Goal: Task Accomplishment & Management: Complete application form

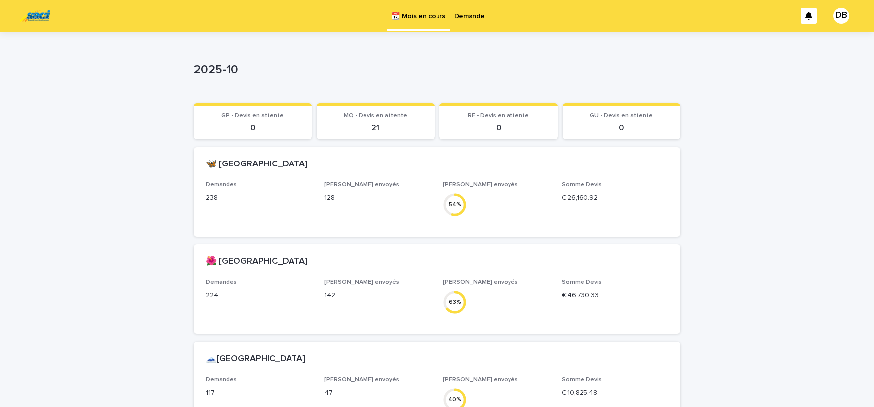
click at [468, 17] on p "Demande" at bounding box center [469, 10] width 30 height 21
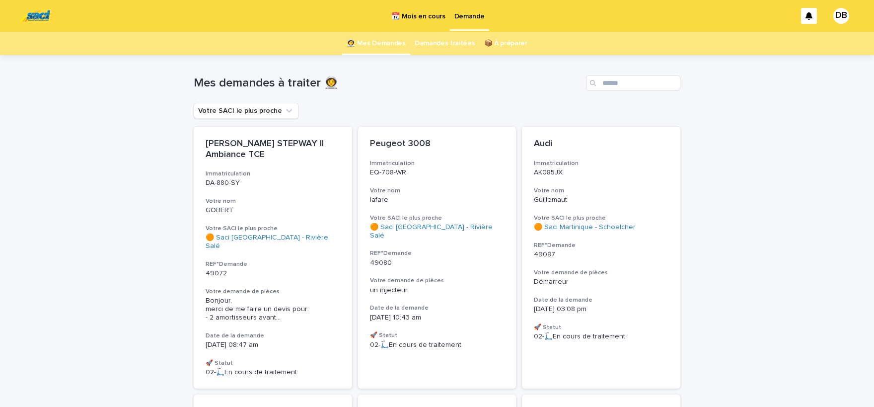
scroll to position [155, 0]
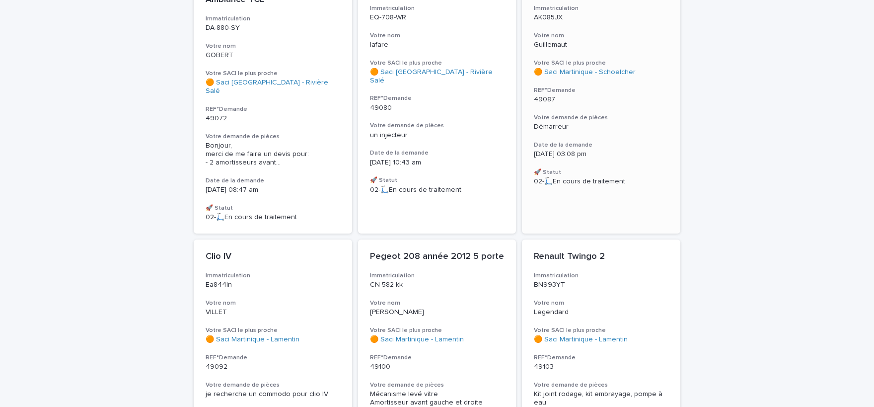
click at [612, 125] on div "Démarreur" at bounding box center [601, 127] width 135 height 8
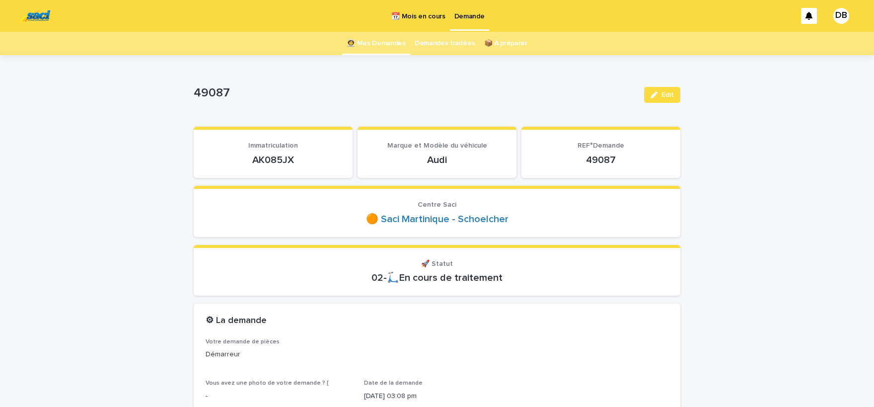
click at [290, 158] on p "AK085JX" at bounding box center [273, 160] width 135 height 12
copy p "AK085JX"
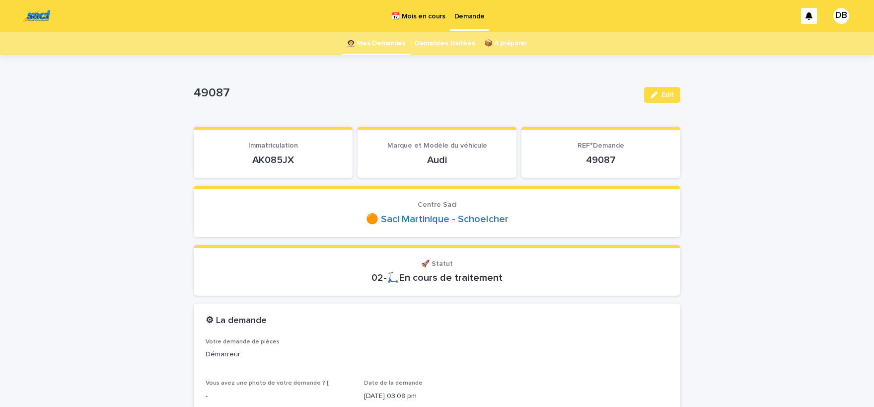
copy p "AK085JX"
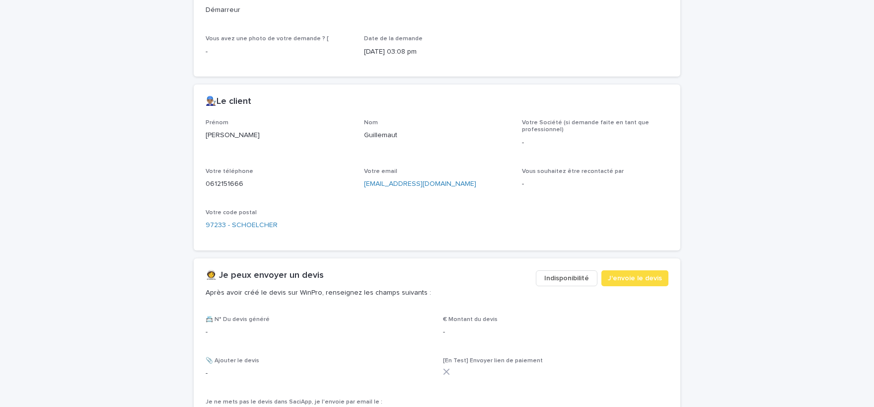
scroll to position [410, 0]
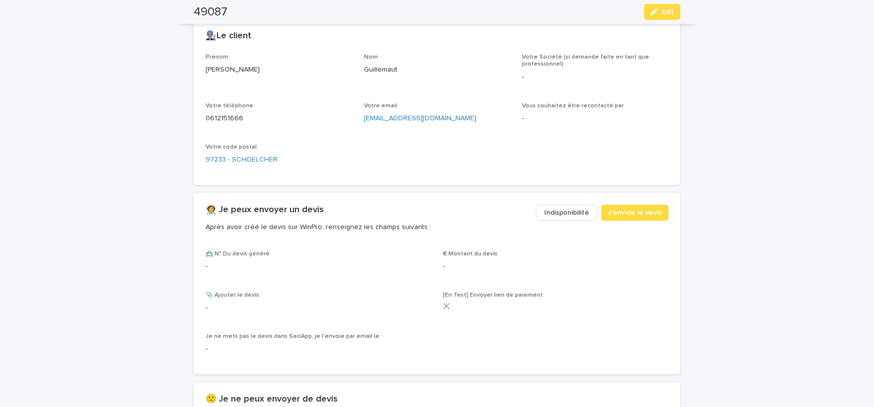
click at [220, 66] on p "Benjamin" at bounding box center [279, 70] width 147 height 10
copy p "Benjamin"
click at [395, 74] on p "Guillemaut" at bounding box center [437, 70] width 147 height 10
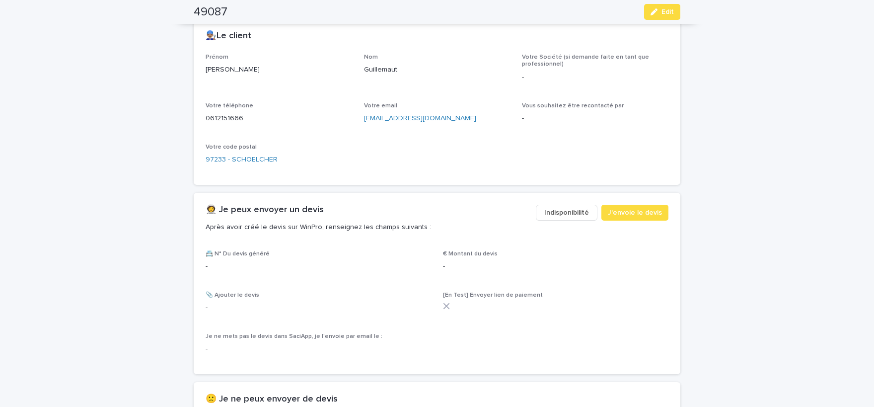
copy p "Guillemaut"
click at [220, 115] on p "0612151666" at bounding box center [279, 118] width 147 height 10
copy p "0612151666"
click at [665, 9] on span "Edit" at bounding box center [668, 11] width 12 height 7
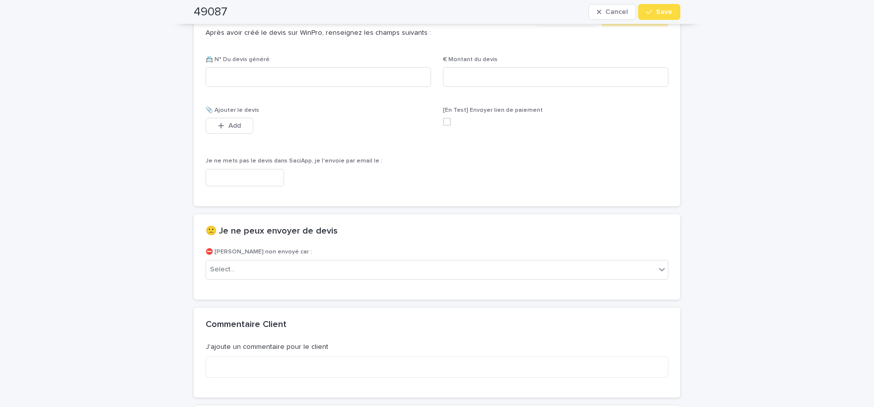
scroll to position [590, 0]
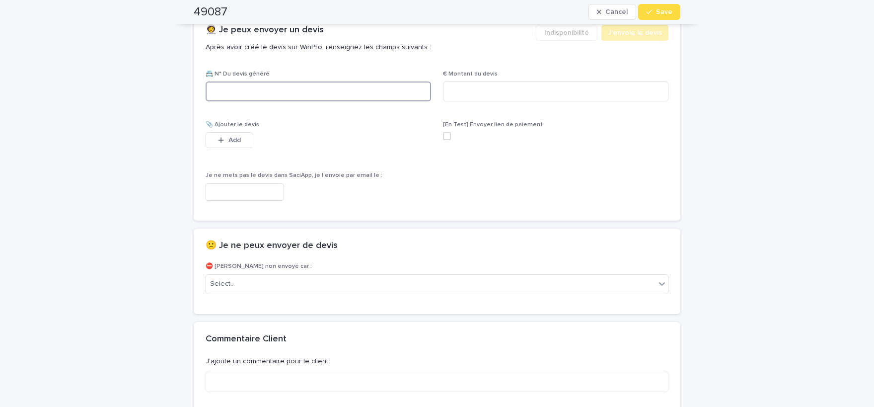
click at [354, 96] on input at bounding box center [318, 91] width 225 height 20
paste input "********"
type input "********"
click at [529, 90] on input at bounding box center [555, 91] width 225 height 20
paste input "*****"
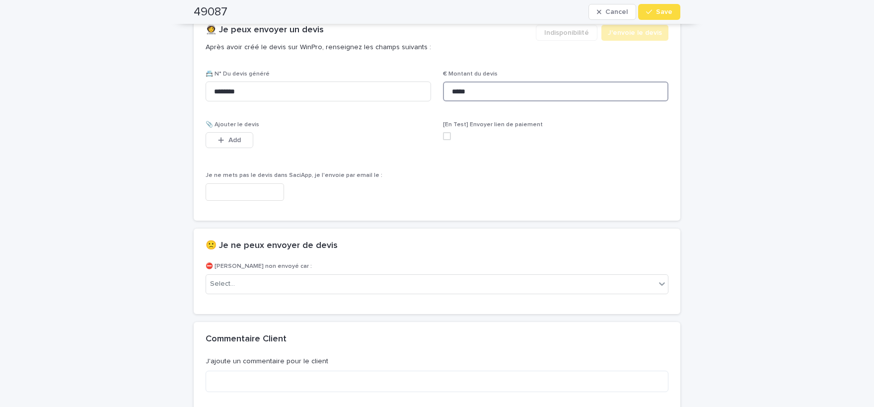
scroll to position [598, 0]
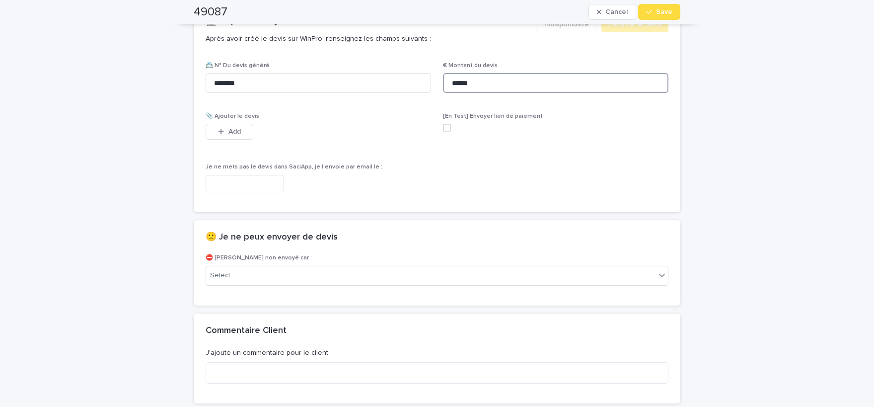
type input "******"
drag, startPoint x: 219, startPoint y: 136, endPoint x: 226, endPoint y: 129, distance: 10.2
click at [219, 135] on button "Add" at bounding box center [230, 132] width 48 height 16
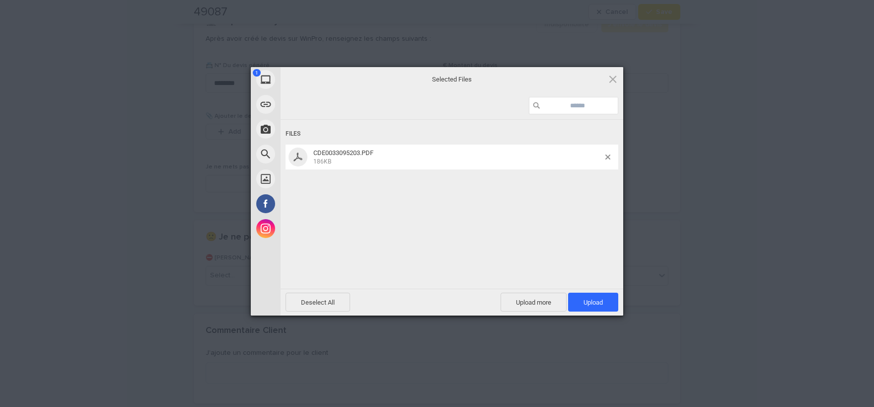
click at [583, 119] on div at bounding box center [452, 106] width 343 height 28
click at [591, 295] on span "Upload 1" at bounding box center [593, 302] width 50 height 19
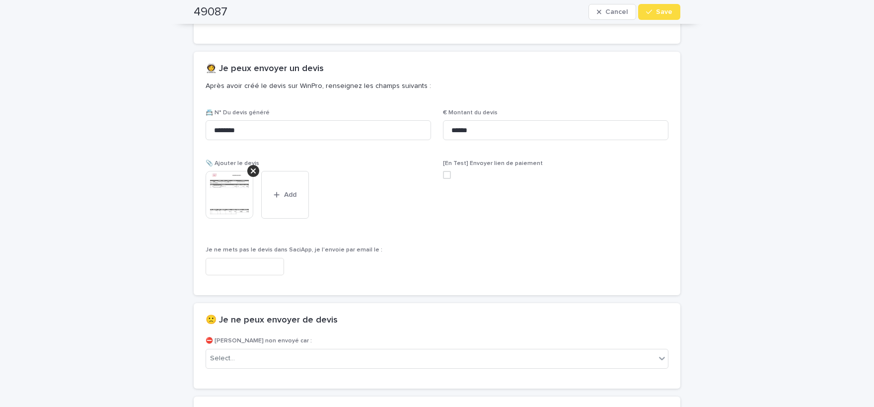
scroll to position [515, 0]
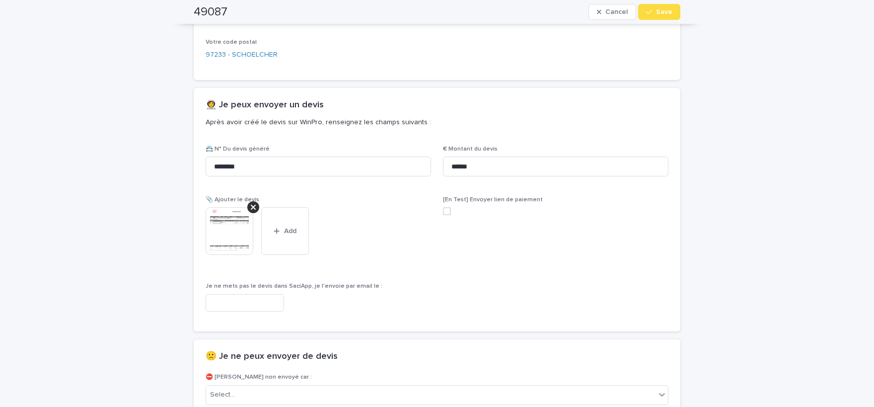
click at [227, 232] on img at bounding box center [230, 231] width 48 height 48
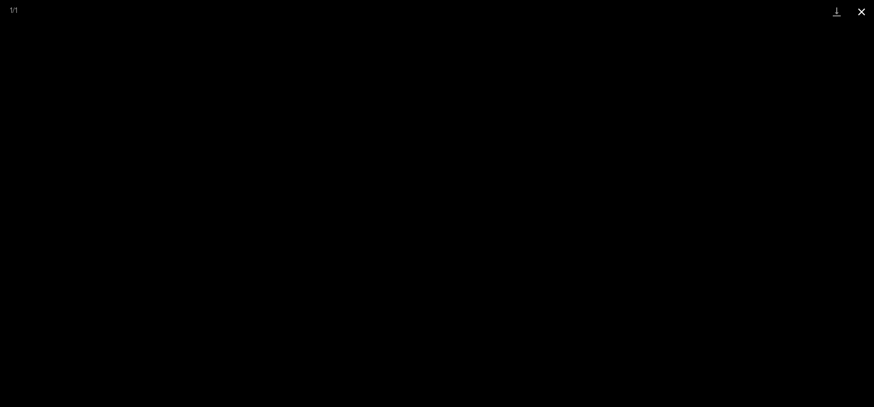
click at [854, 10] on button "Close gallery" at bounding box center [861, 11] width 25 height 23
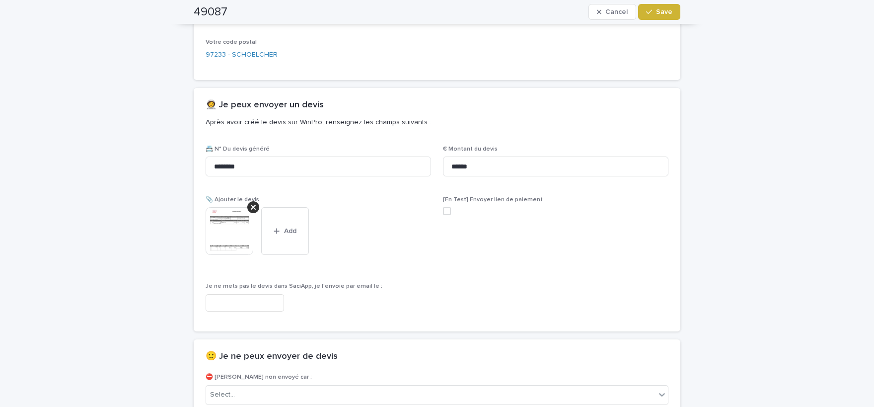
click at [660, 16] on button "Save" at bounding box center [659, 12] width 42 height 16
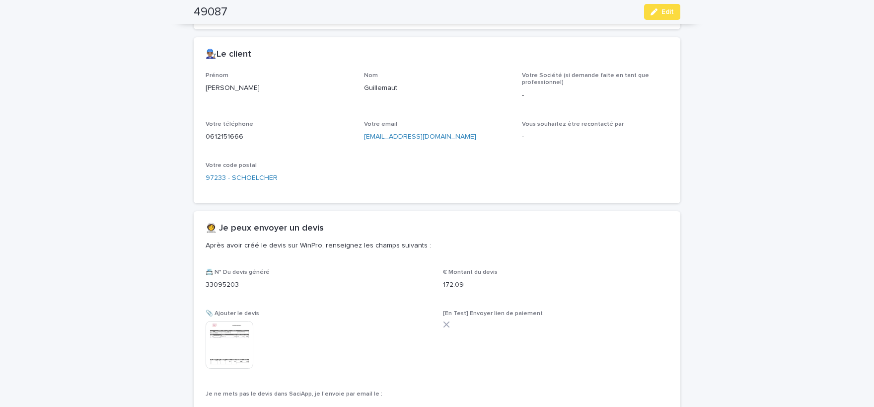
scroll to position [363, 0]
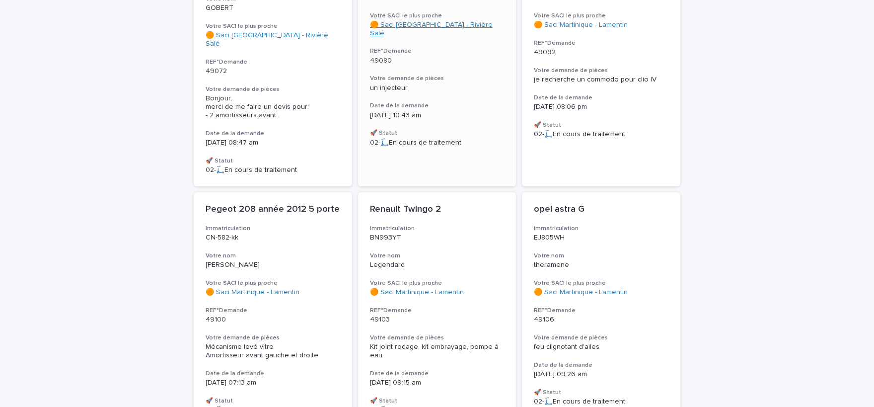
scroll to position [205, 0]
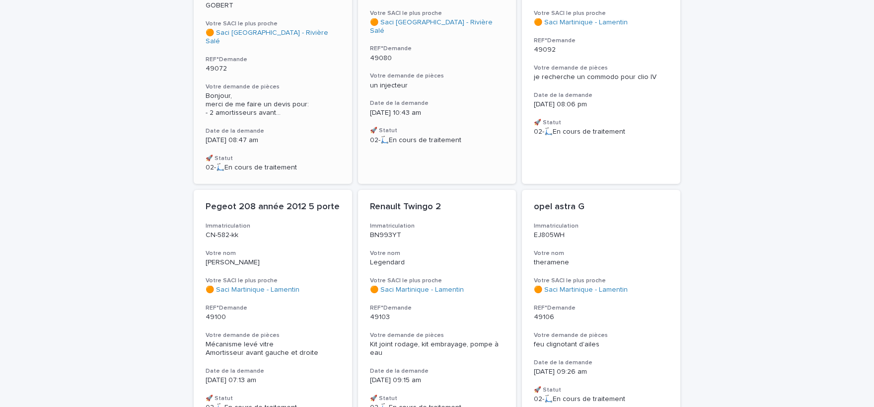
click at [265, 92] on span "Bonjour, merci de me faire un devis pour: - 2 amortisseurs avant ..." at bounding box center [273, 104] width 135 height 25
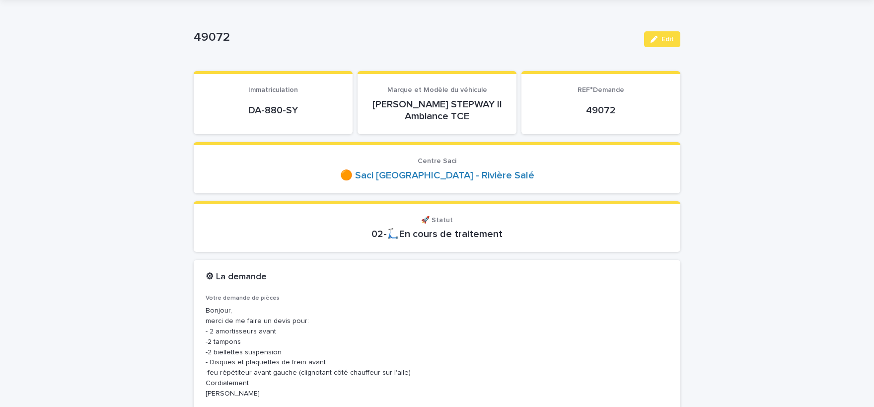
scroll to position [164, 0]
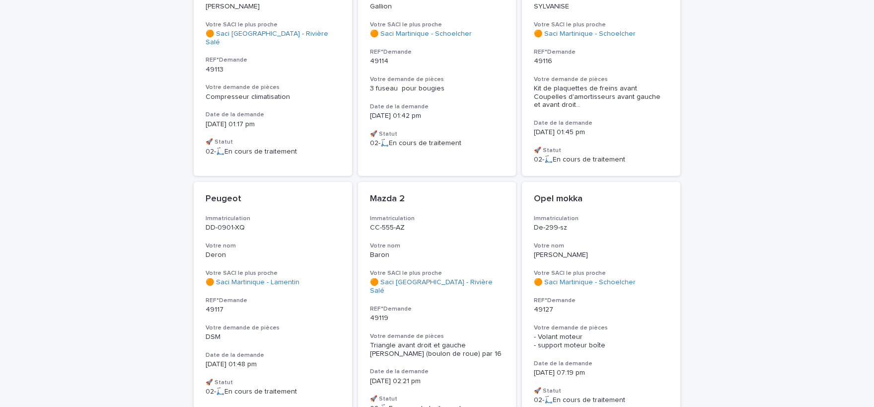
scroll to position [769, 0]
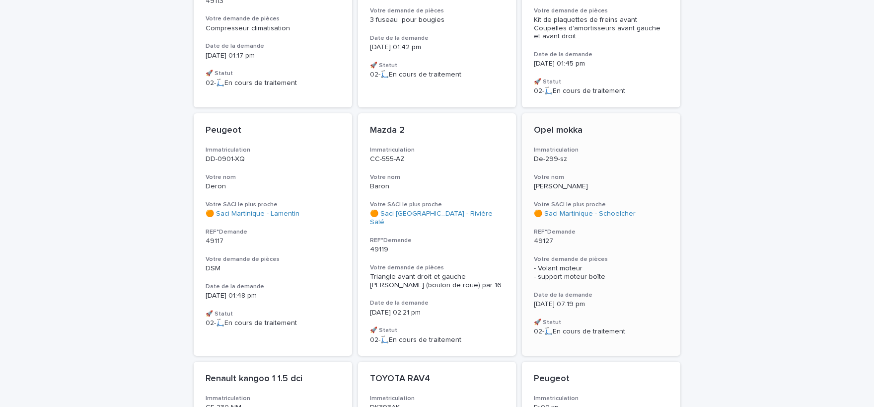
click at [579, 265] on span "- Volant moteur - support moteur boîte" at bounding box center [570, 272] width 72 height 15
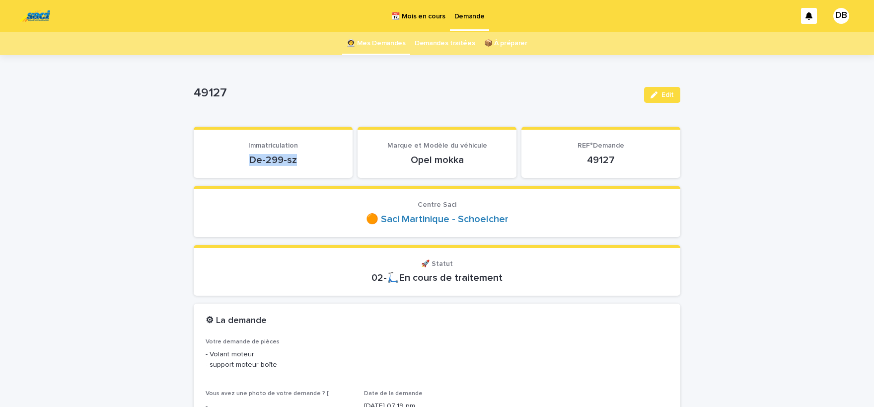
drag, startPoint x: 296, startPoint y: 163, endPoint x: 248, endPoint y: 156, distance: 48.1
click at [248, 156] on p "De-299-sz" at bounding box center [273, 160] width 135 height 12
click at [661, 96] on div "button" at bounding box center [656, 94] width 11 height 7
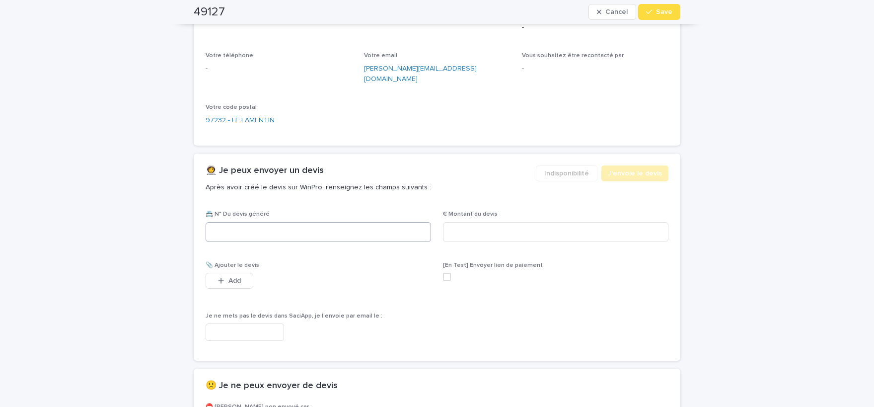
scroll to position [532, 0]
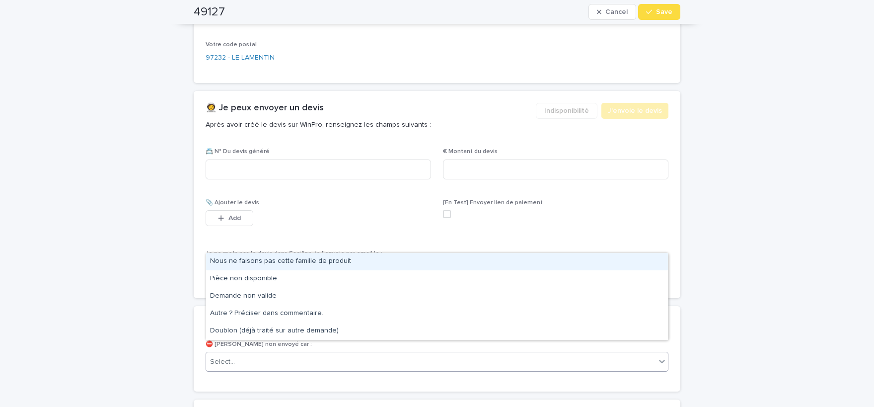
click at [279, 354] on div "Select..." at bounding box center [430, 362] width 449 height 16
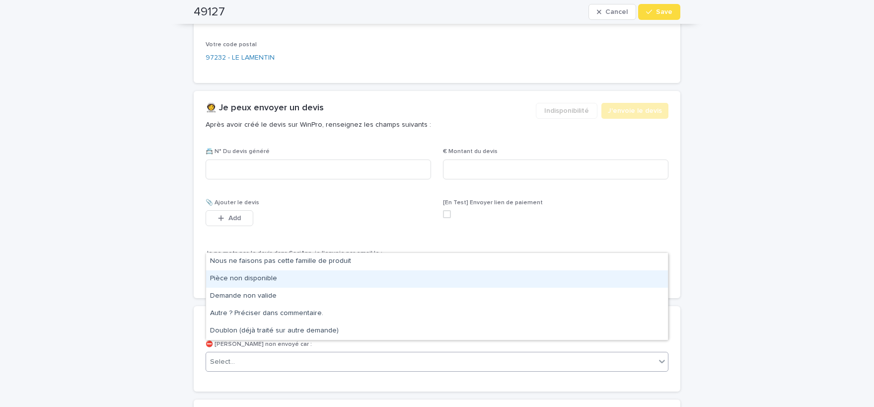
click at [237, 281] on div "Pièce non disponible" at bounding box center [437, 278] width 462 height 17
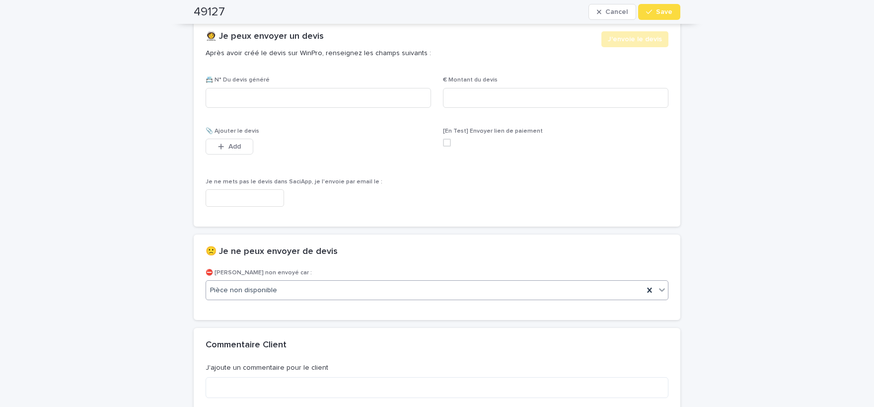
scroll to position [660, 0]
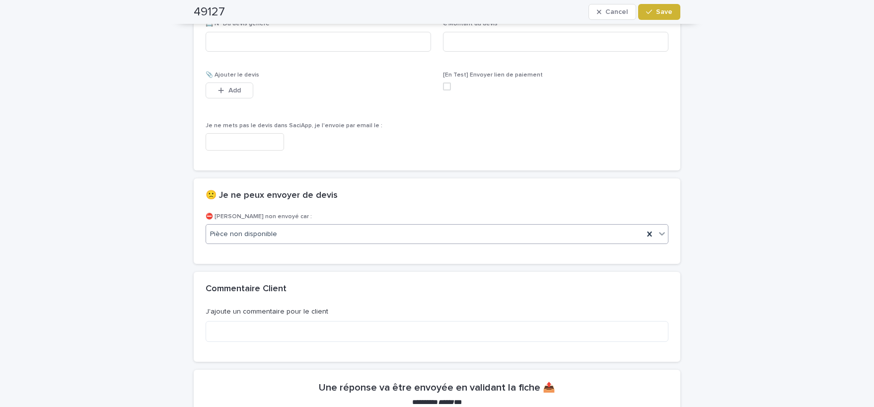
click at [649, 5] on button "Save" at bounding box center [659, 12] width 42 height 16
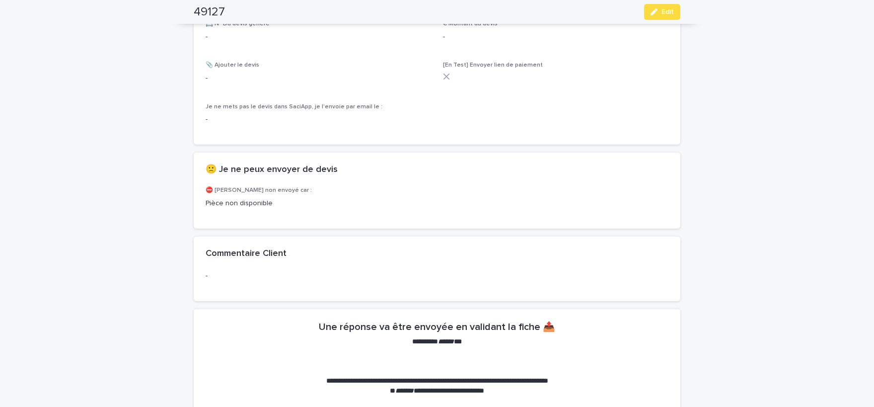
scroll to position [630, 0]
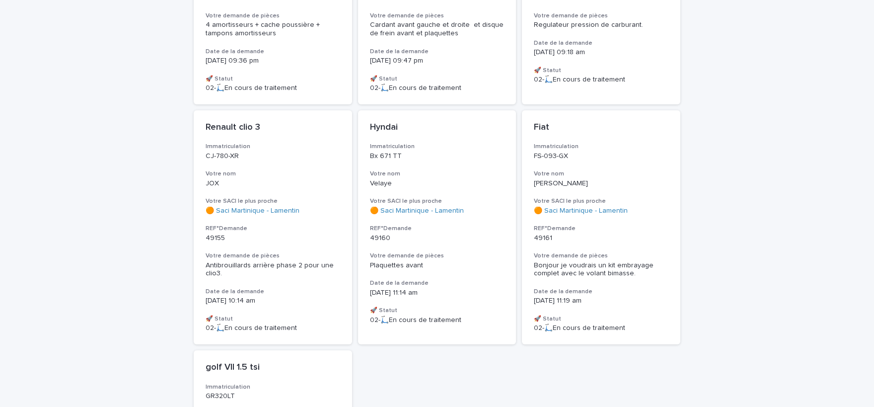
scroll to position [1496, 0]
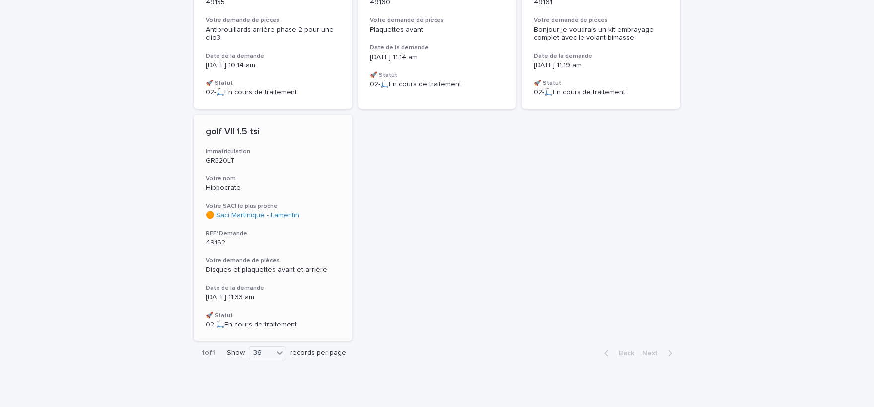
click at [290, 266] on span "Disques et plaquettes avant et arrière" at bounding box center [267, 269] width 122 height 7
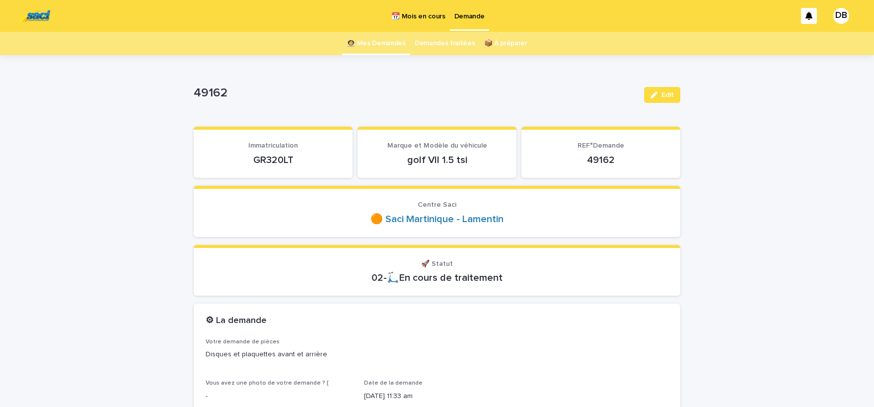
click at [271, 153] on div "GR320LT" at bounding box center [273, 159] width 135 height 14
click at [272, 156] on p "GR320LT" at bounding box center [273, 160] width 135 height 12
copy p "GR320LT"
drag, startPoint x: 432, startPoint y: 160, endPoint x: 438, endPoint y: 159, distance: 6.5
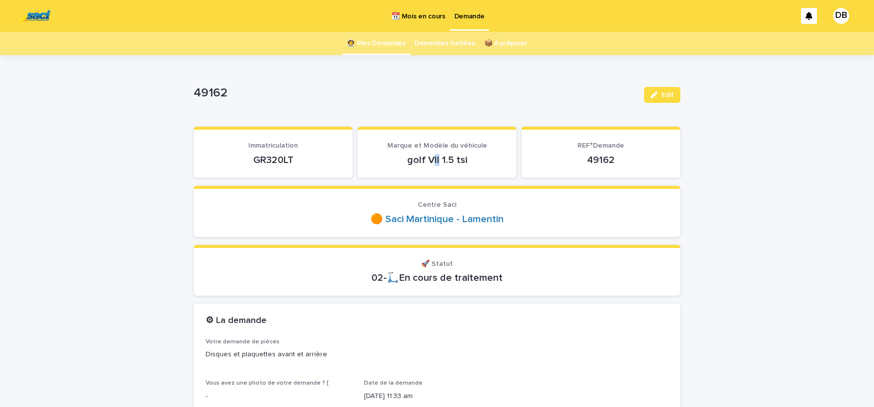
click at [438, 159] on p "golf VII 1.5 tsi" at bounding box center [436, 160] width 135 height 12
click at [435, 157] on p "golf VII 1.5 tsi" at bounding box center [436, 160] width 135 height 12
click at [431, 159] on p "golf VII 1.5 tsi" at bounding box center [436, 160] width 135 height 12
click at [460, 152] on div "golf VII 1.5 tsi" at bounding box center [436, 159] width 135 height 14
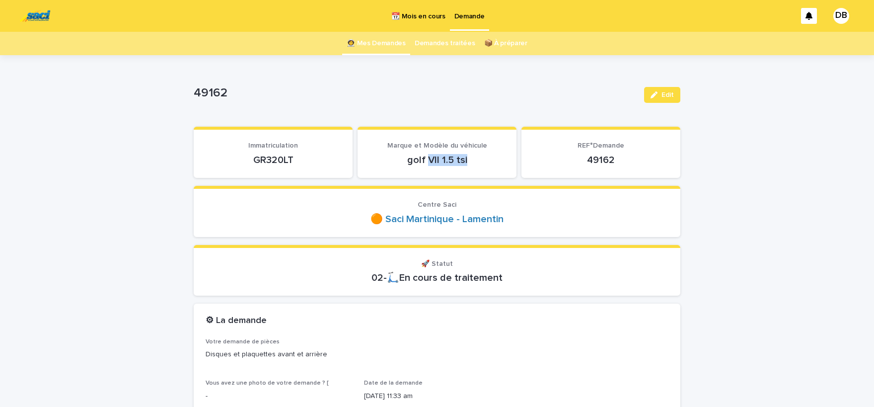
drag, startPoint x: 467, startPoint y: 160, endPoint x: 429, endPoint y: 157, distance: 38.9
click at [429, 157] on p "golf VII 1.5 tsi" at bounding box center [436, 160] width 135 height 12
drag, startPoint x: 408, startPoint y: 159, endPoint x: 466, endPoint y: 161, distance: 58.6
click at [466, 161] on p "golf VII 1.5 tsi" at bounding box center [436, 160] width 135 height 12
click at [448, 158] on p "golf VII 1.5 tsi" at bounding box center [436, 160] width 135 height 12
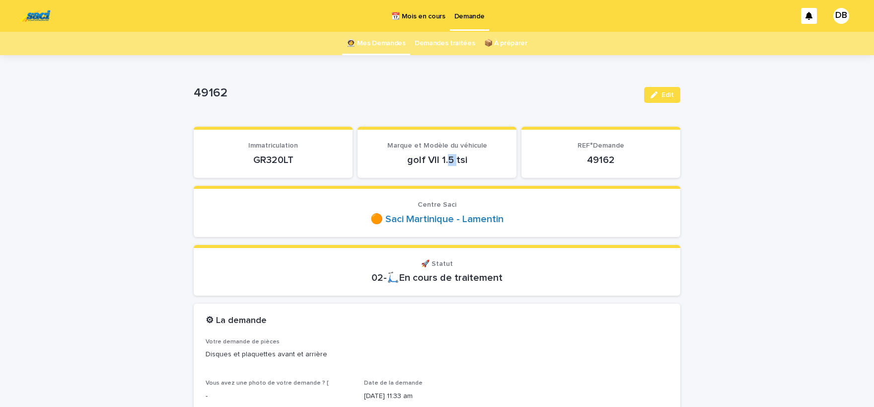
click at [448, 158] on p "golf VII 1.5 tsi" at bounding box center [436, 160] width 135 height 12
click at [442, 159] on p "golf VII 1.5 tsi" at bounding box center [436, 160] width 135 height 12
drag, startPoint x: 442, startPoint y: 159, endPoint x: 407, endPoint y: 163, distance: 34.9
click at [407, 163] on p "golf VII 1.5 tsi" at bounding box center [436, 160] width 135 height 12
click at [436, 160] on p "golf VII 1.5 tsi" at bounding box center [436, 160] width 135 height 12
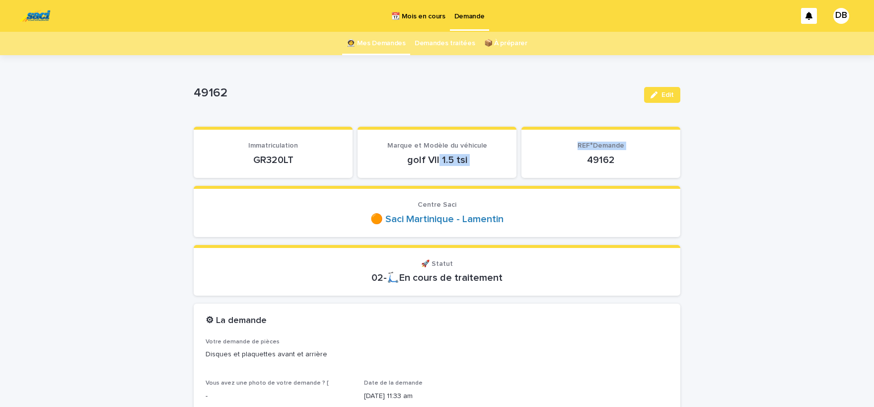
drag, startPoint x: 440, startPoint y: 159, endPoint x: 517, endPoint y: 145, distance: 77.8
click at [505, 152] on div "golf VII 1.5 tsi" at bounding box center [436, 159] width 135 height 14
drag, startPoint x: 296, startPoint y: 325, endPoint x: 264, endPoint y: 334, distance: 33.0
drag, startPoint x: 85, startPoint y: 219, endPoint x: 130, endPoint y: 213, distance: 45.7
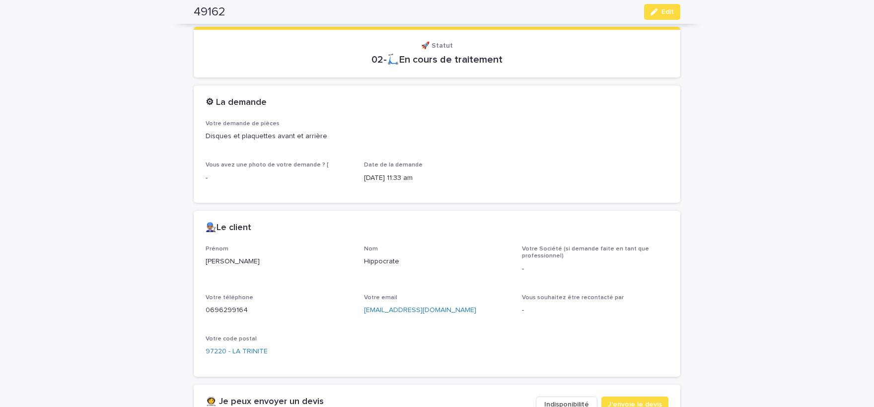
scroll to position [246, 0]
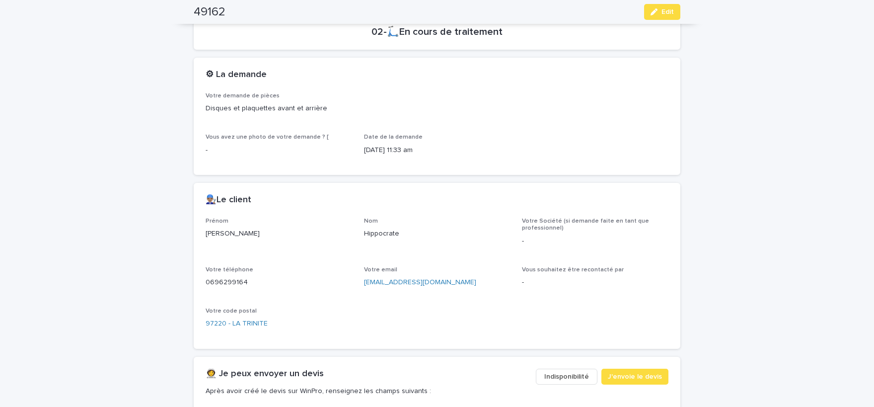
click at [227, 230] on p "Gregory" at bounding box center [279, 233] width 147 height 10
copy p "Gregory"
click at [391, 233] on p "Hippocrate" at bounding box center [437, 233] width 147 height 10
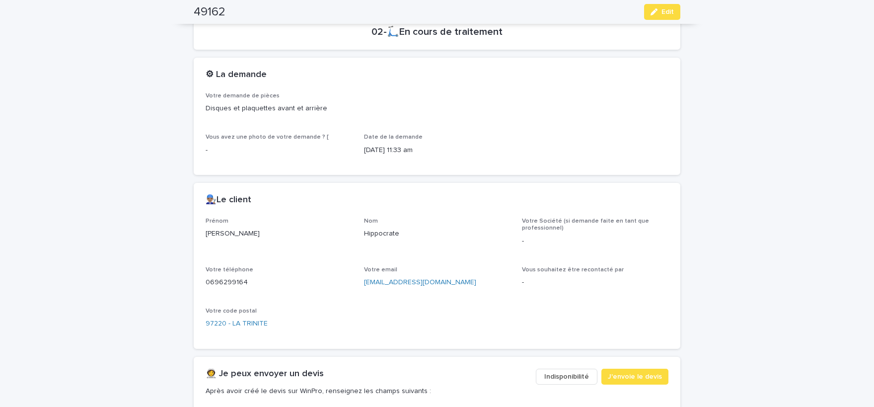
click at [233, 279] on p "0696299164" at bounding box center [279, 282] width 147 height 10
click at [670, 13] on span "Edit" at bounding box center [668, 11] width 12 height 7
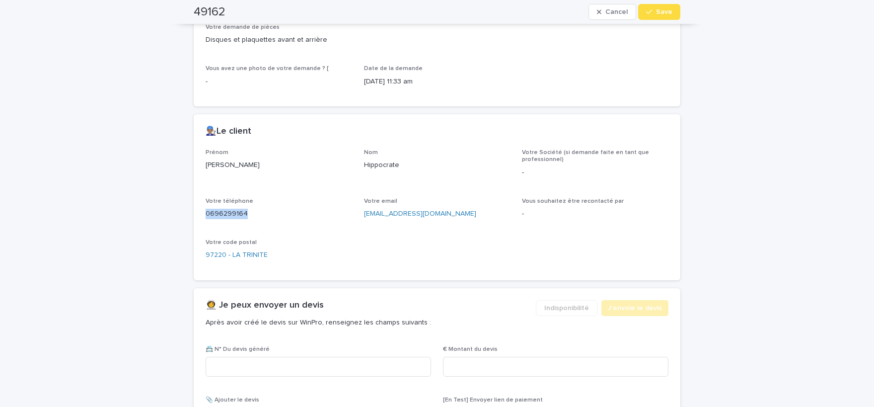
scroll to position [440, 0]
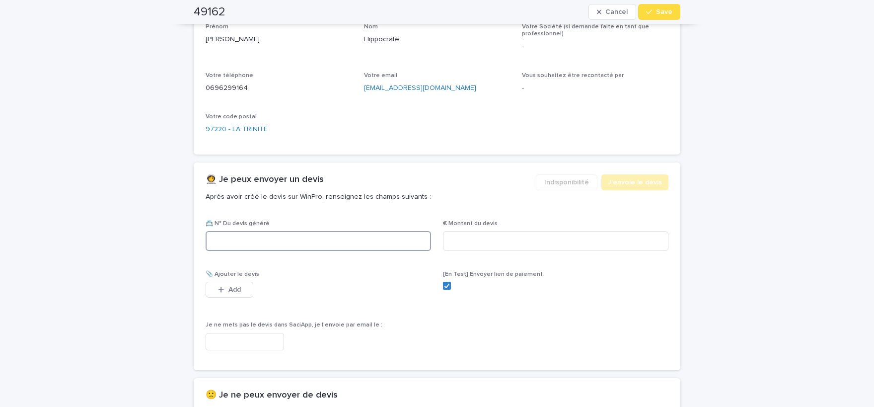
click at [324, 245] on input at bounding box center [318, 241] width 225 height 20
paste input "********"
type input "********"
click at [503, 241] on input at bounding box center [555, 241] width 225 height 20
type input "******"
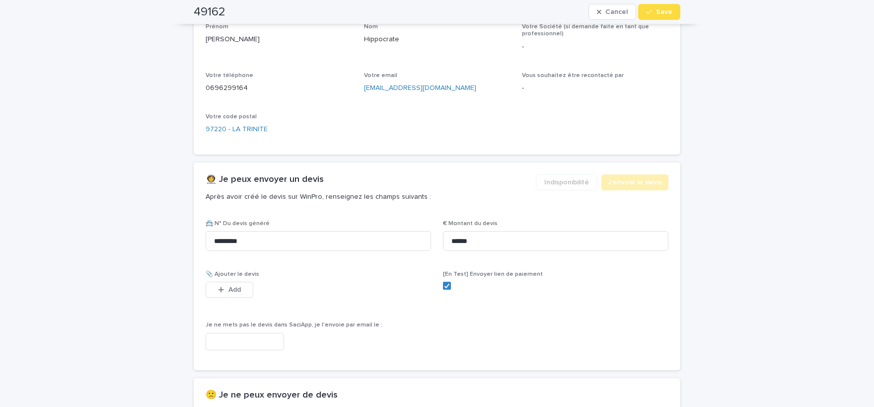
click at [233, 293] on button "Add" at bounding box center [230, 290] width 48 height 16
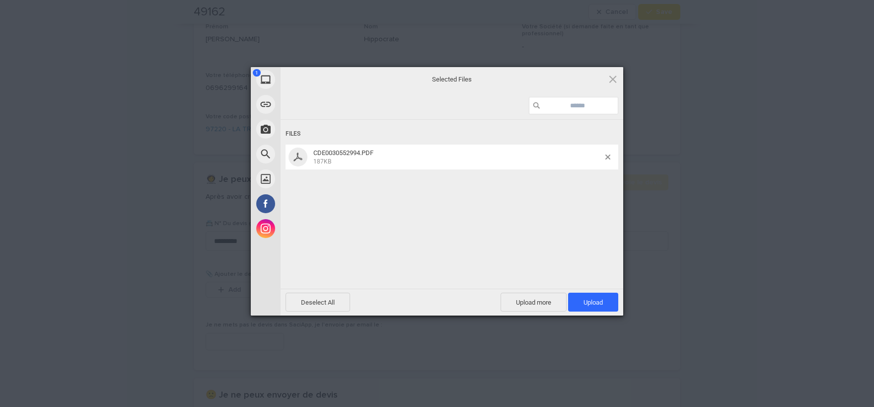
click at [493, 119] on div at bounding box center [452, 106] width 343 height 28
click at [607, 303] on span "Upload 1" at bounding box center [593, 302] width 50 height 19
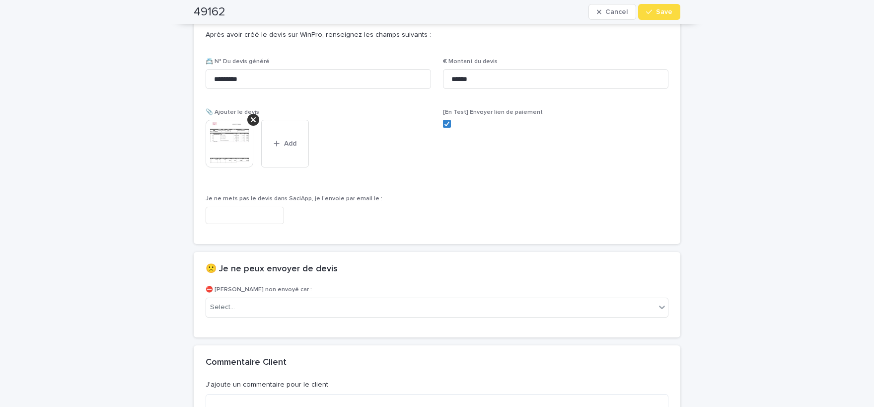
scroll to position [602, 0]
click at [233, 145] on img at bounding box center [230, 144] width 48 height 48
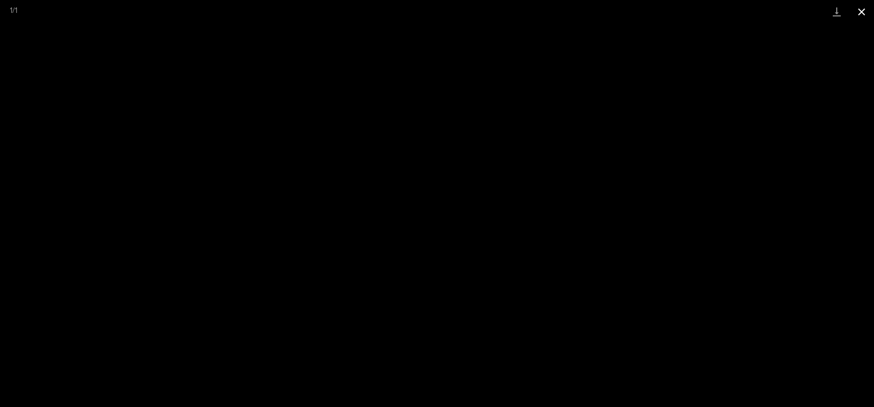
click at [865, 8] on button "Close gallery" at bounding box center [861, 11] width 25 height 23
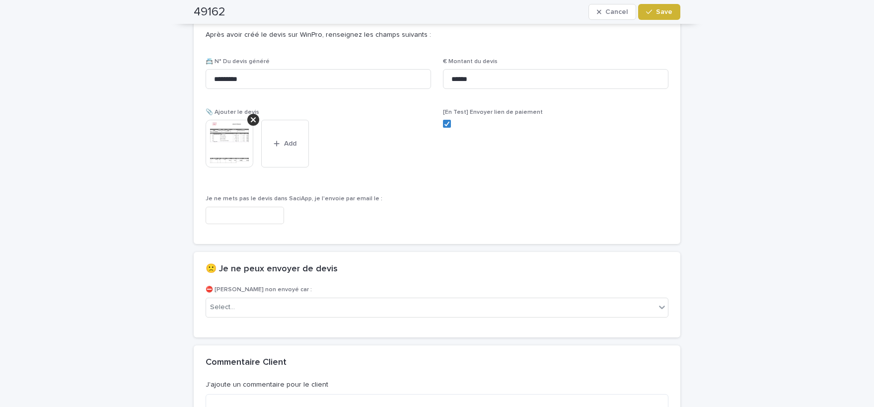
click at [657, 18] on button "Save" at bounding box center [659, 12] width 42 height 16
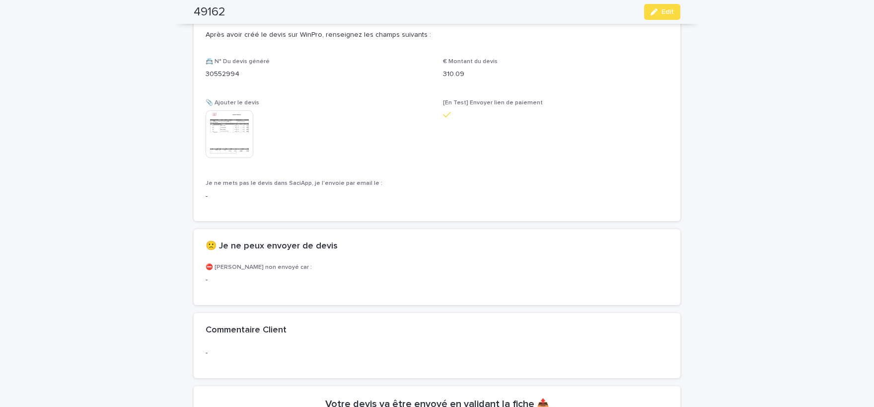
scroll to position [573, 0]
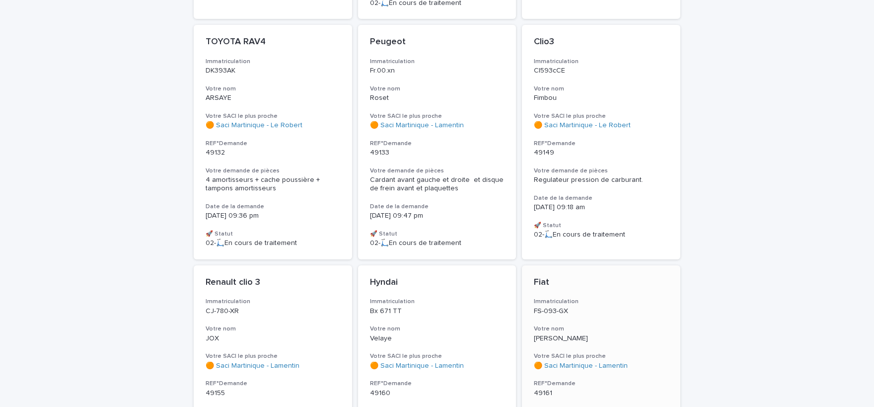
scroll to position [1264, 0]
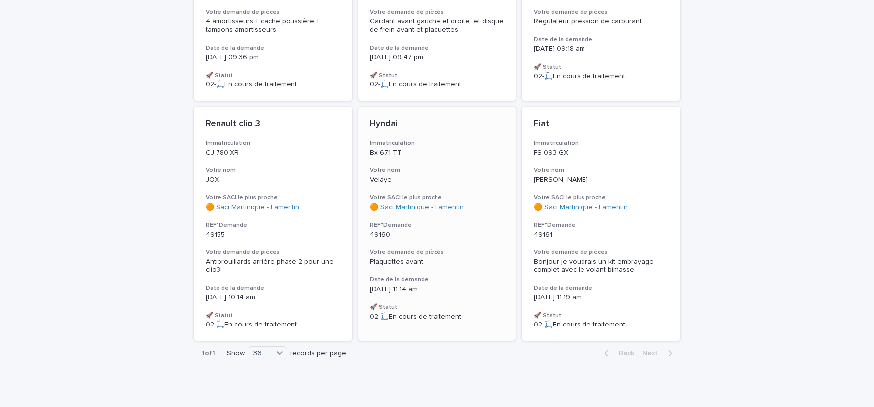
click at [473, 260] on div "Hyndai Immatriculation Bx 671 TT Votre nom Velaye Votre SACI le plus proche 🟠 S…" at bounding box center [437, 220] width 158 height 226
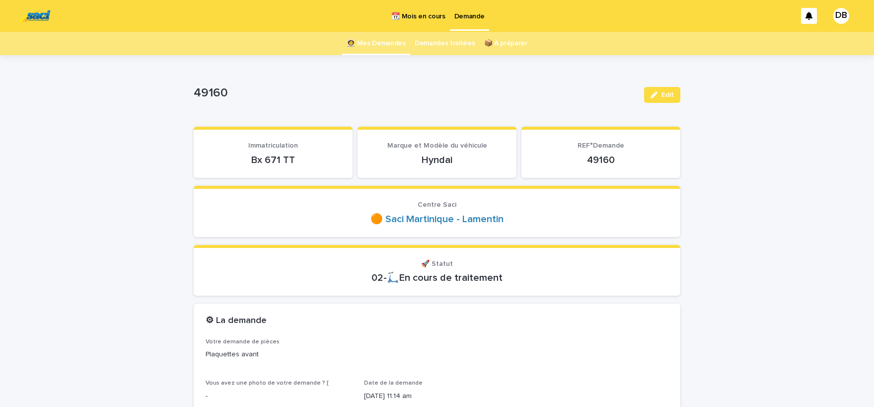
click at [292, 162] on p "Bx 671 TT" at bounding box center [273, 160] width 135 height 12
drag, startPoint x: 292, startPoint y: 161, endPoint x: 251, endPoint y: 159, distance: 40.8
click at [251, 159] on p "Bx 671 TT" at bounding box center [273, 160] width 135 height 12
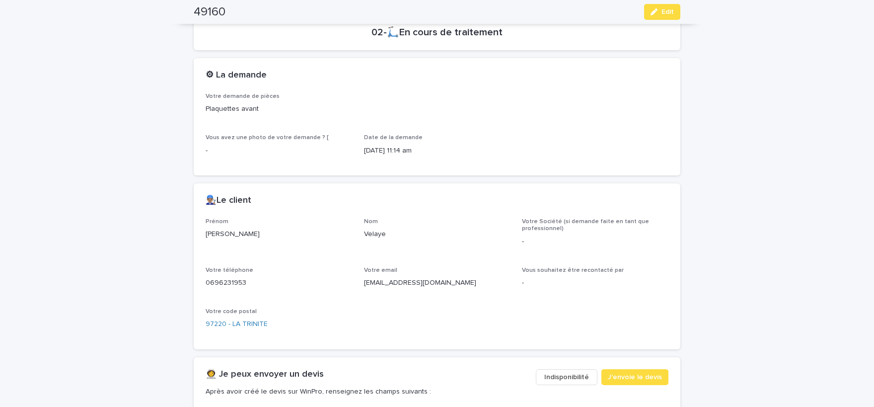
scroll to position [246, 0]
drag, startPoint x: 207, startPoint y: 230, endPoint x: 255, endPoint y: 235, distance: 48.4
click at [256, 234] on p "Jean François" at bounding box center [279, 233] width 147 height 10
click at [379, 233] on p "Velaye" at bounding box center [437, 233] width 147 height 10
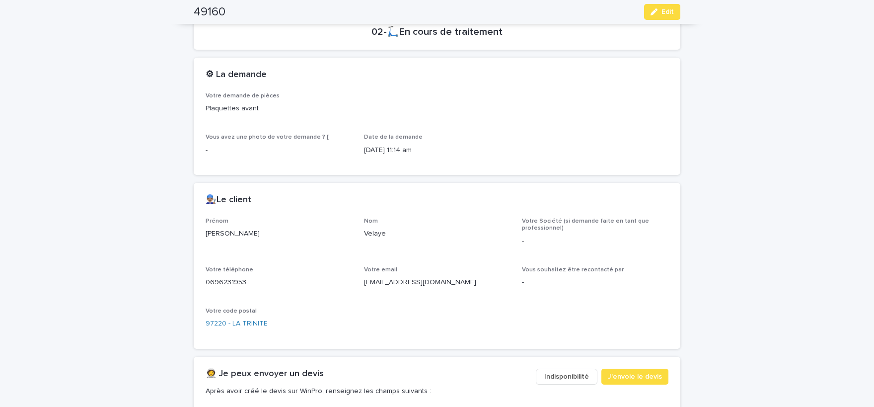
click at [226, 282] on p "0696231953" at bounding box center [279, 282] width 147 height 10
click at [670, 14] on span "Edit" at bounding box center [668, 11] width 12 height 7
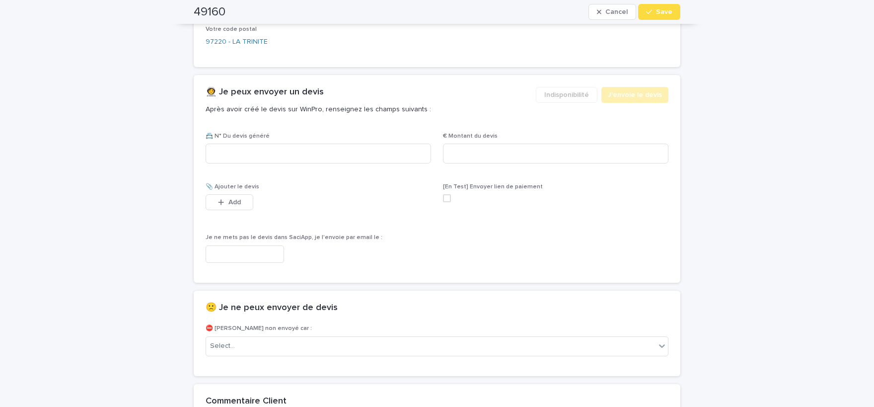
scroll to position [538, 0]
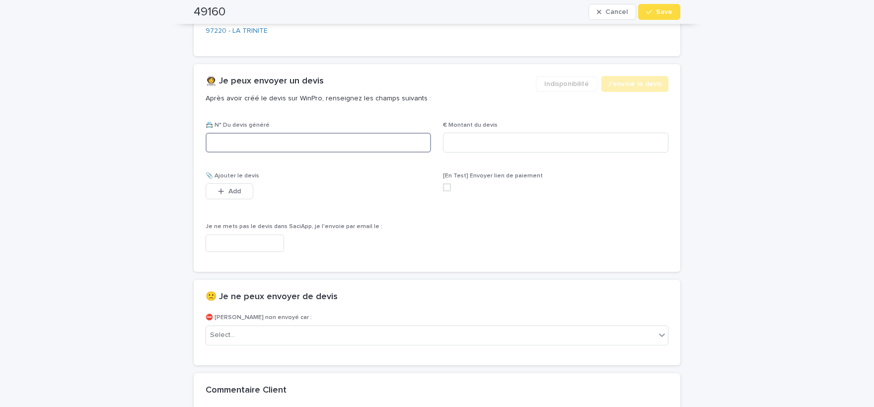
click at [369, 148] on input at bounding box center [318, 143] width 225 height 20
paste input "********"
type input "********"
click at [498, 142] on input at bounding box center [555, 143] width 225 height 20
type input "*****"
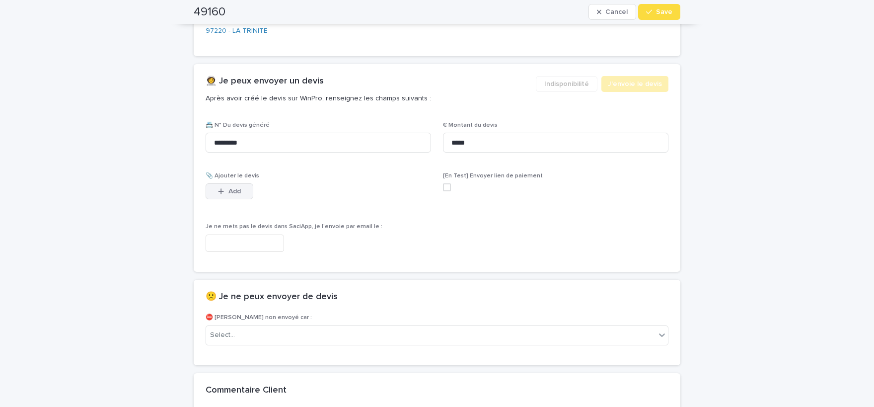
click at [236, 194] on button "Add" at bounding box center [230, 191] width 48 height 16
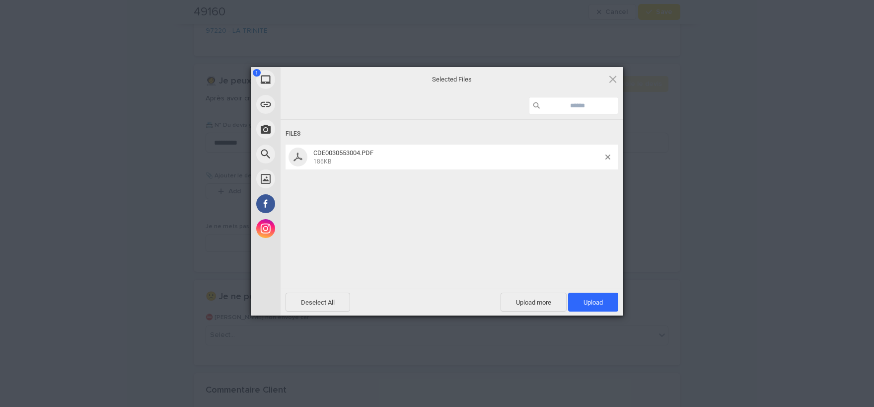
click at [576, 136] on div "Files" at bounding box center [452, 134] width 333 height 18
click at [591, 305] on span "Upload 1" at bounding box center [593, 301] width 19 height 7
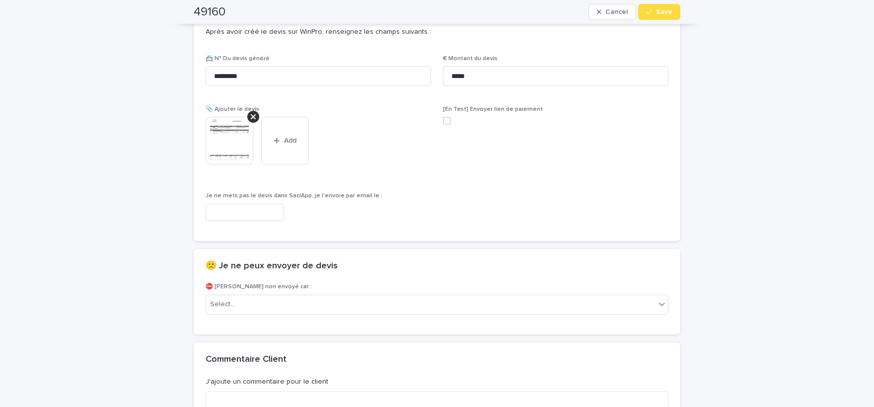
scroll to position [700, 0]
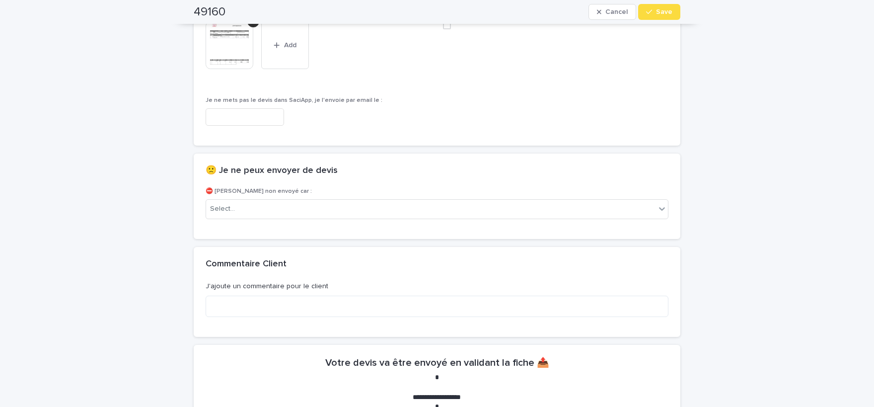
click at [227, 63] on img at bounding box center [230, 45] width 48 height 48
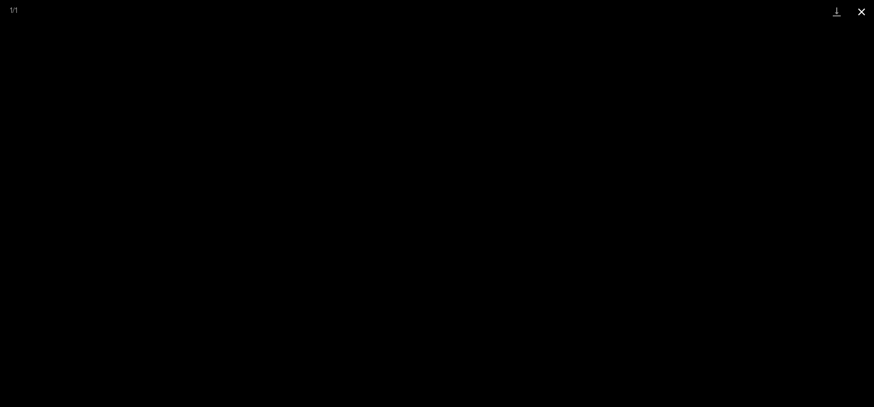
click at [874, 15] on button "Close gallery" at bounding box center [861, 11] width 25 height 23
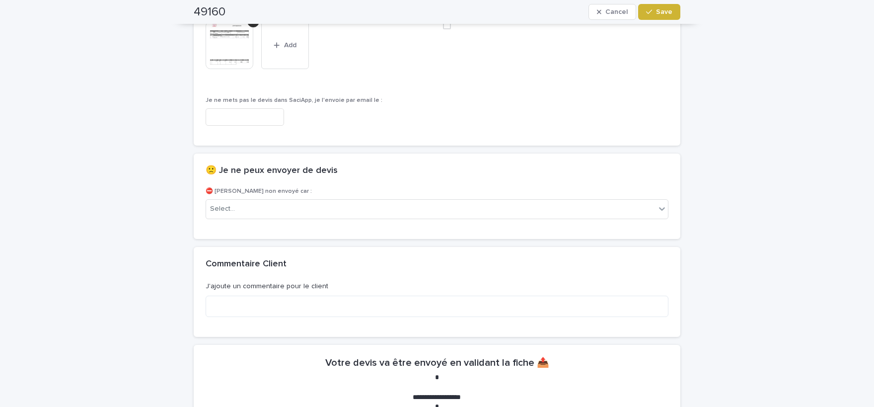
click at [659, 18] on button "Save" at bounding box center [659, 12] width 42 height 16
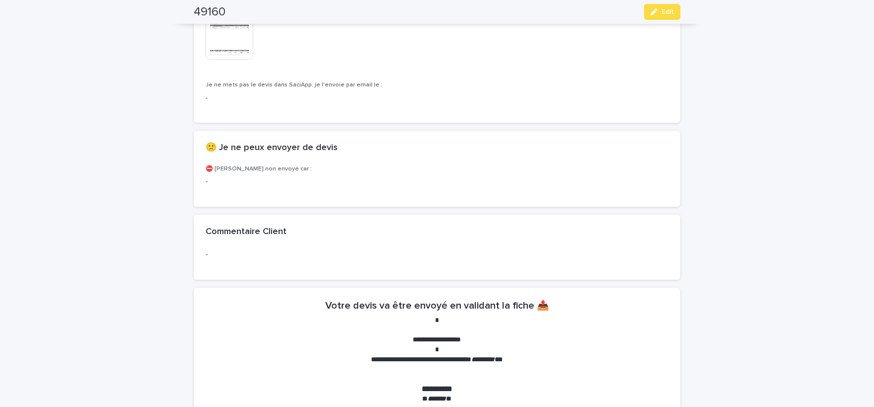
scroll to position [672, 0]
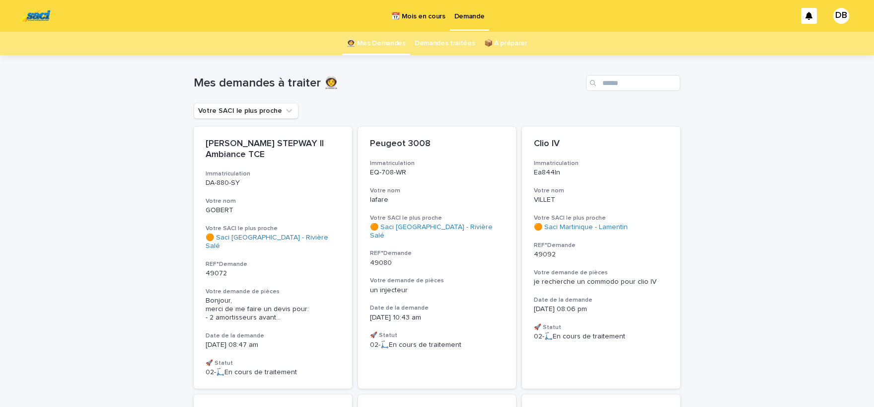
click at [438, 19] on p "📆 Mois en cours" at bounding box center [418, 10] width 54 height 21
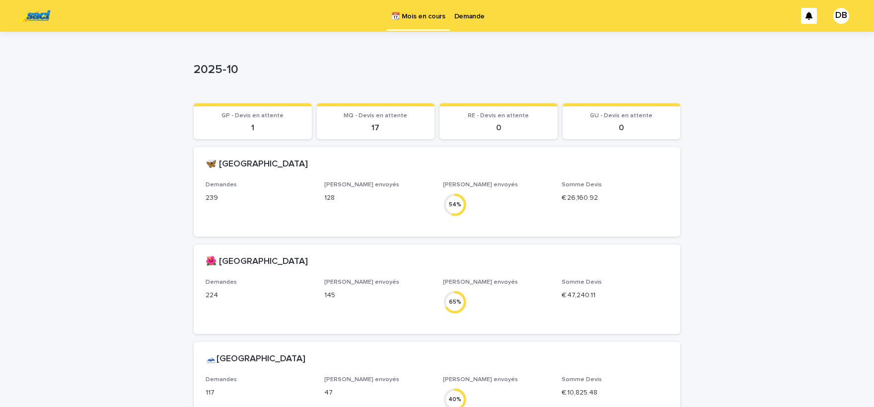
click at [456, 17] on p "Demande" at bounding box center [469, 10] width 30 height 21
click at [468, 16] on p "Demande" at bounding box center [469, 10] width 30 height 21
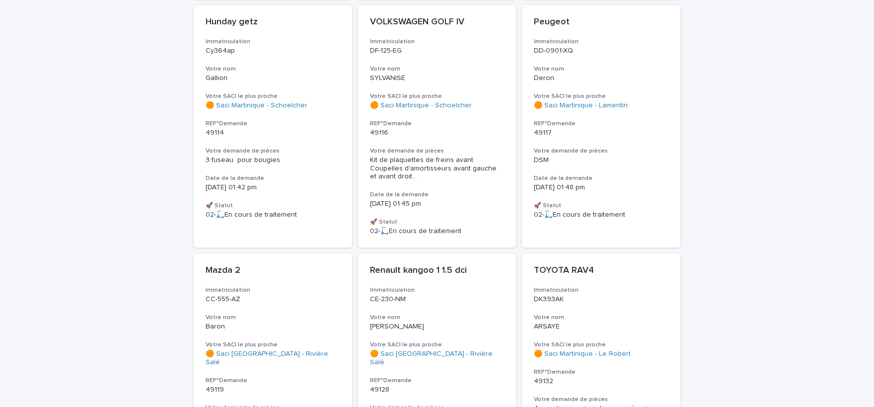
scroll to position [942, 0]
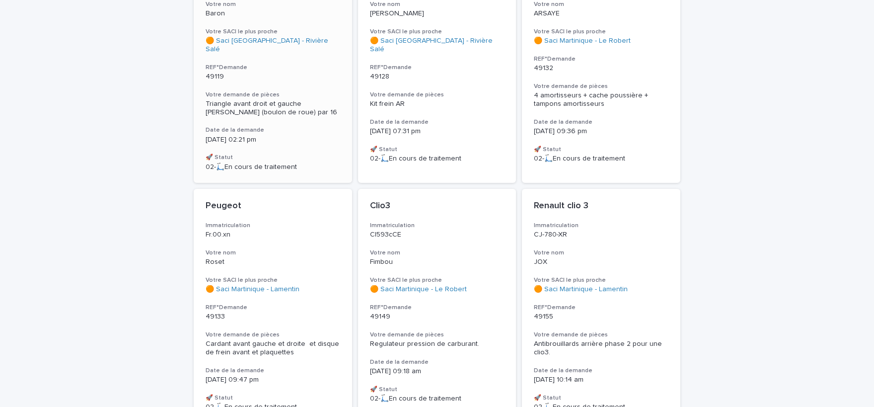
click at [282, 100] on span "Triangle avant droit et gauche [PERSON_NAME] (boulon de roue) par 16" at bounding box center [272, 107] width 132 height 15
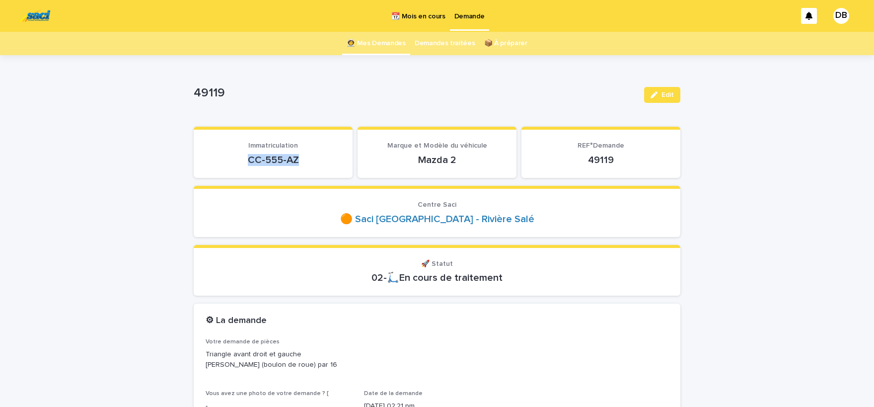
drag, startPoint x: 303, startPoint y: 156, endPoint x: 235, endPoint y: 159, distance: 68.1
click at [235, 159] on p "CC-555-AZ" at bounding box center [273, 160] width 135 height 12
copy p "CC-555-AZ"
click at [672, 91] on span "Edit" at bounding box center [668, 94] width 12 height 7
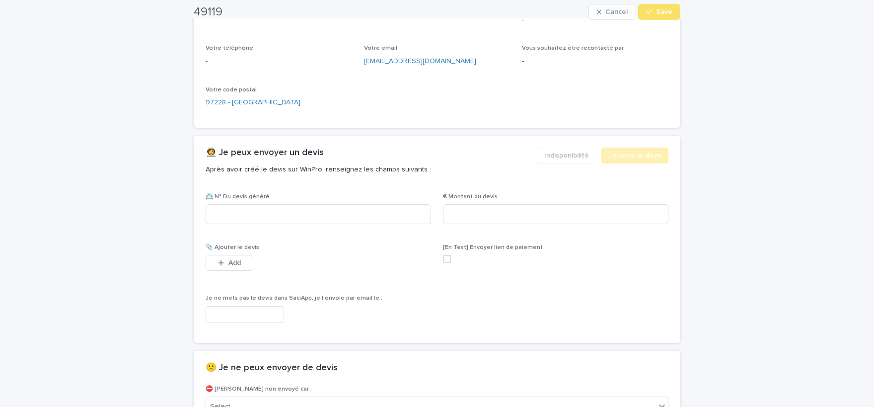
scroll to position [733, 0]
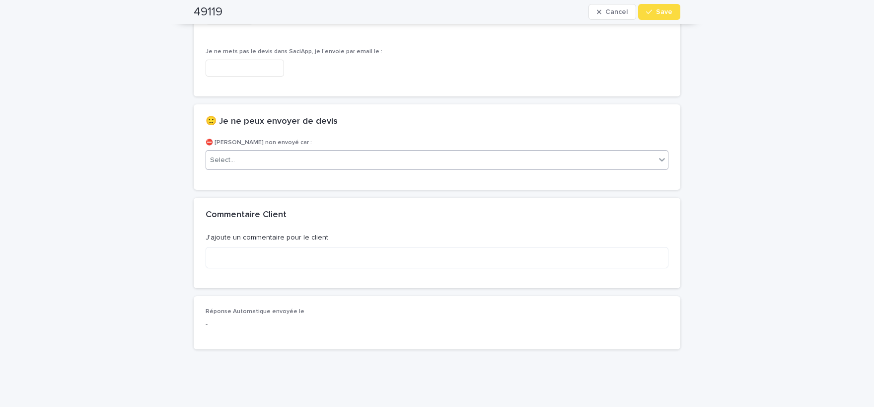
click at [357, 162] on div "Select..." at bounding box center [430, 160] width 449 height 16
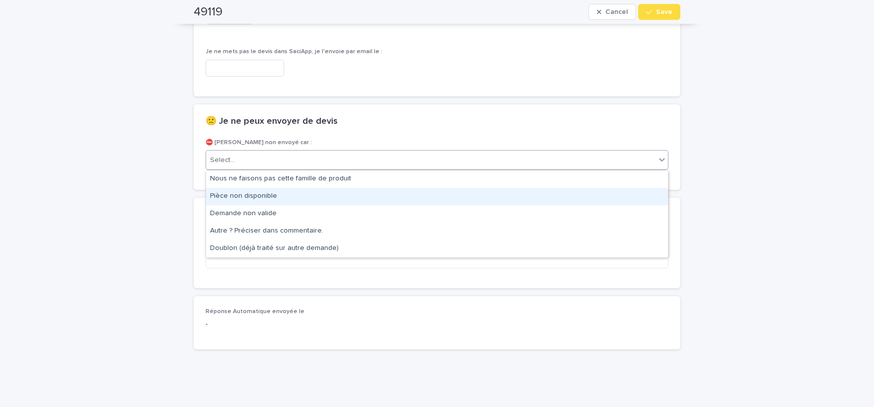
click at [318, 200] on div "Pièce non disponible" at bounding box center [437, 196] width 462 height 17
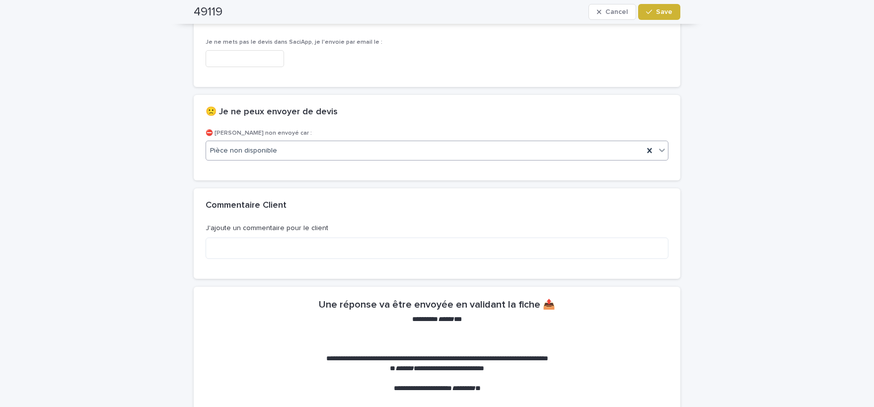
click at [658, 16] on button "Save" at bounding box center [659, 12] width 42 height 16
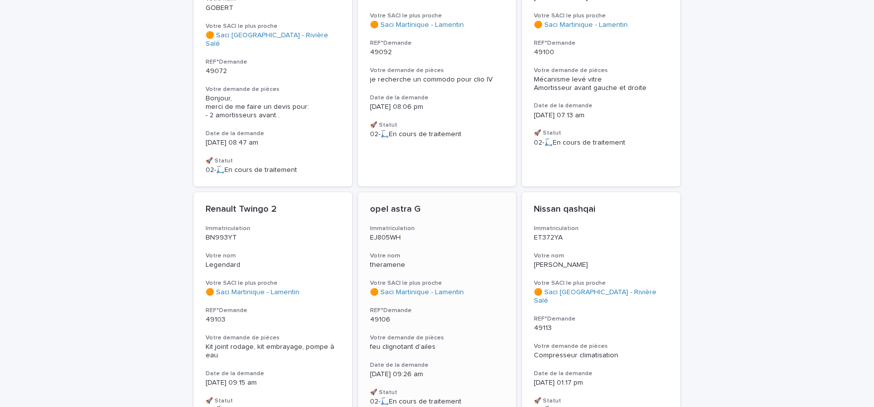
scroll to position [287, 0]
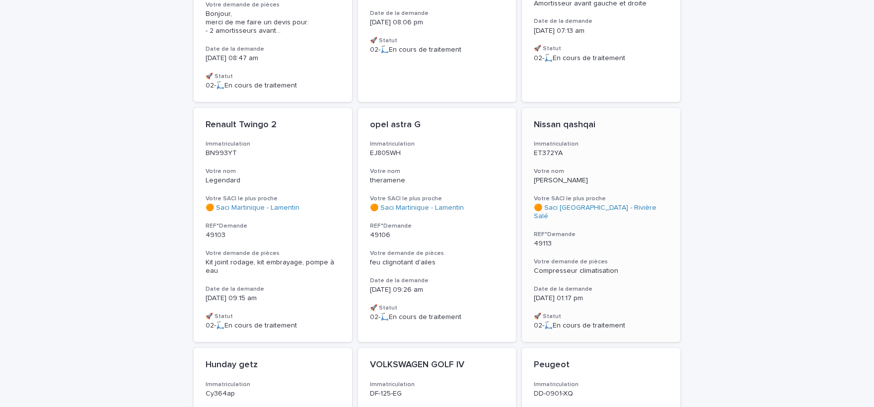
click at [645, 285] on h3 "Date de la demande" at bounding box center [601, 289] width 135 height 8
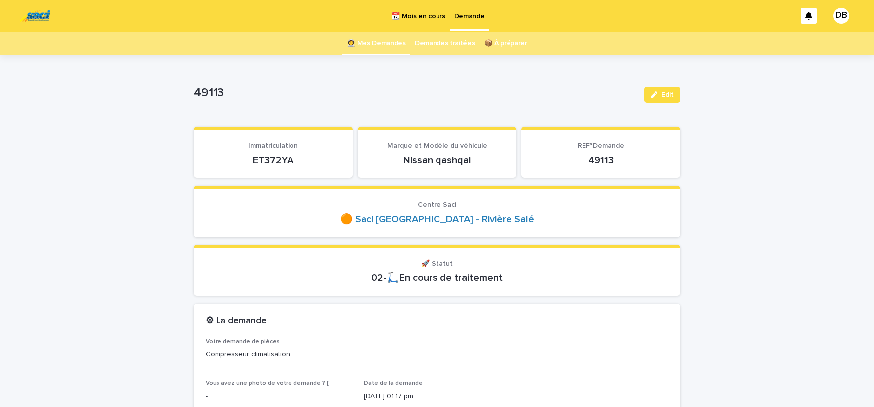
click at [285, 162] on p "ET372YA" at bounding box center [273, 160] width 135 height 12
click at [284, 163] on p "ET372YA" at bounding box center [273, 160] width 135 height 12
copy p "ET372YA"
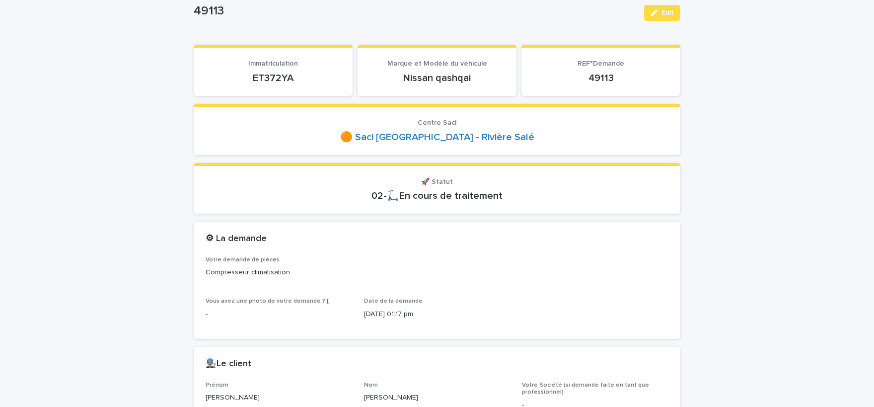
scroll to position [287, 0]
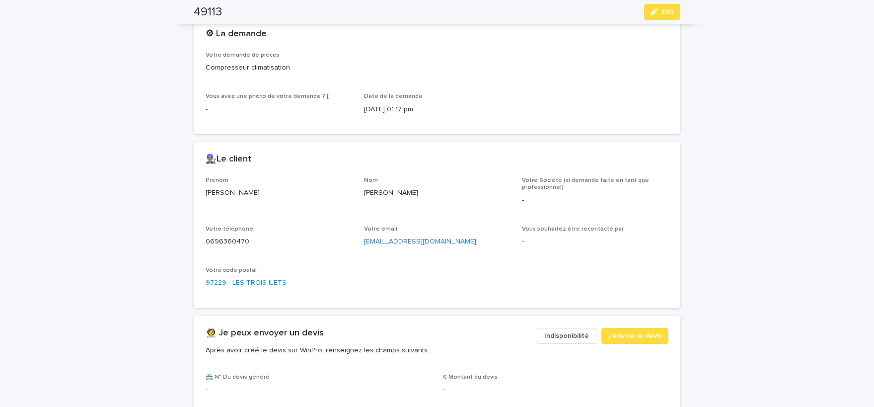
click at [217, 191] on p "[PERSON_NAME]" at bounding box center [279, 193] width 147 height 10
click at [219, 193] on p "[PERSON_NAME]" at bounding box center [279, 193] width 147 height 10
copy p "[PERSON_NAME]"
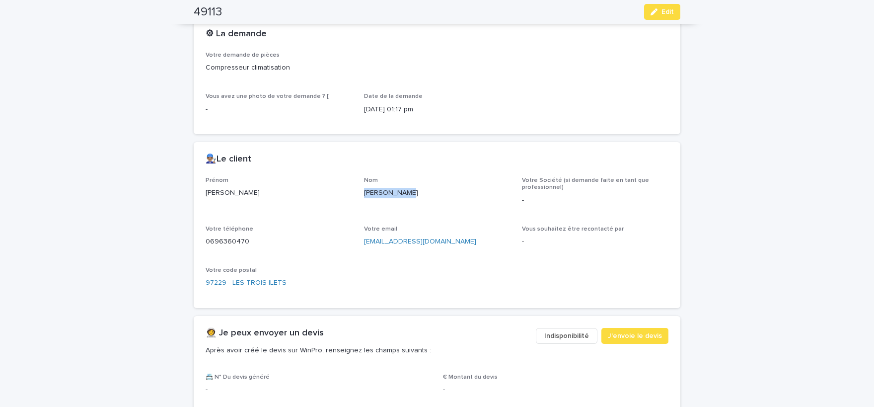
drag, startPoint x: 365, startPoint y: 190, endPoint x: 412, endPoint y: 201, distance: 48.4
click at [412, 198] on div "[PERSON_NAME]" at bounding box center [437, 192] width 147 height 12
copy p "[PERSON_NAME]"
click at [240, 239] on p "0696360470" at bounding box center [279, 241] width 147 height 10
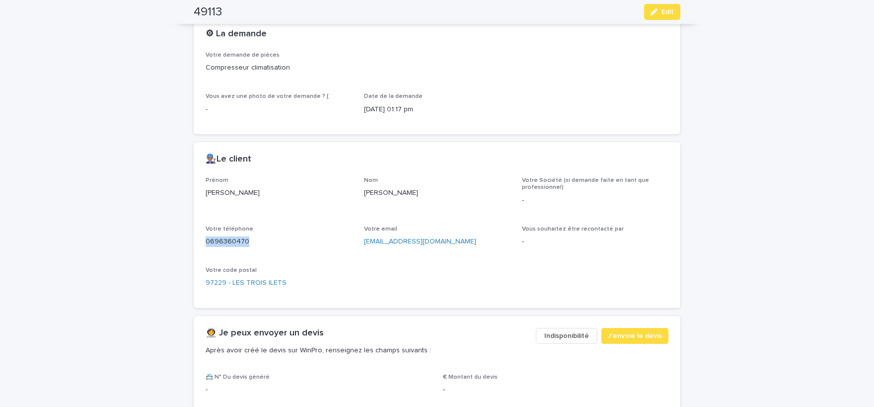
copy p "0696360470"
